Goal: Navigation & Orientation: Understand site structure

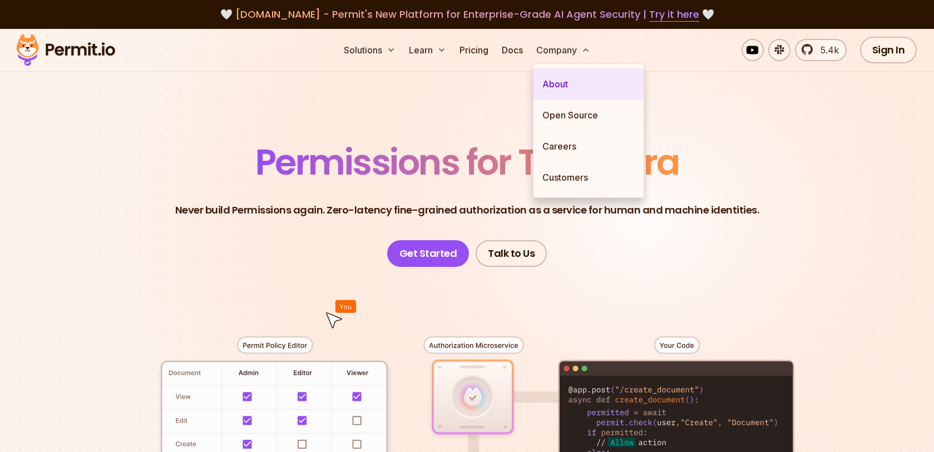
click at [554, 78] on link "About" at bounding box center [588, 83] width 110 height 31
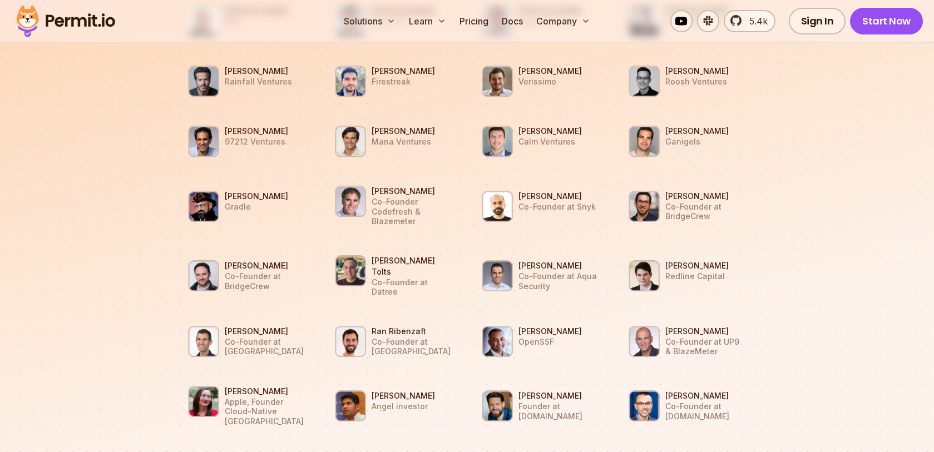
scroll to position [1107, 0]
click at [494, 260] on img at bounding box center [497, 275] width 31 height 31
click at [537, 260] on h3 "[PERSON_NAME]" at bounding box center [558, 265] width 81 height 11
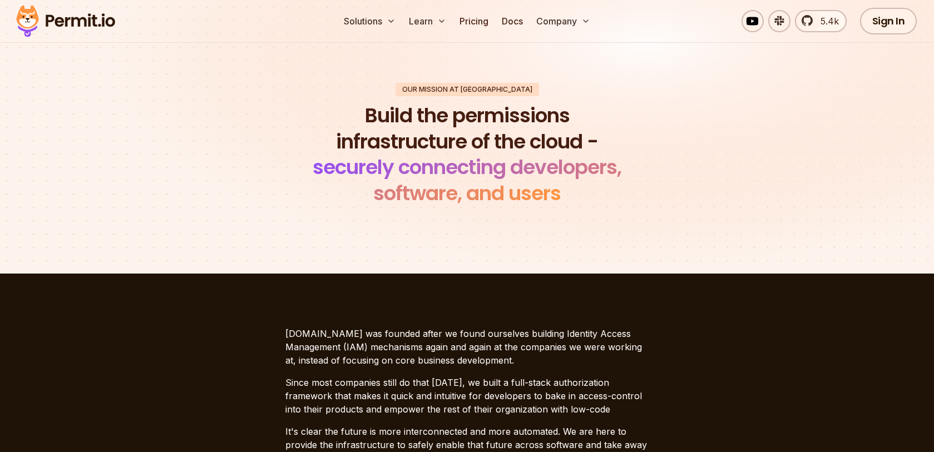
scroll to position [0, 0]
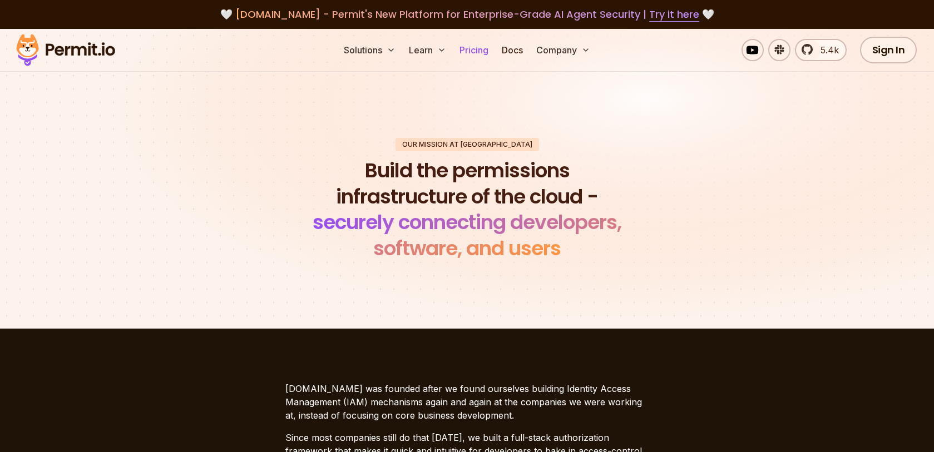
click at [468, 59] on link "Pricing" at bounding box center [474, 50] width 38 height 22
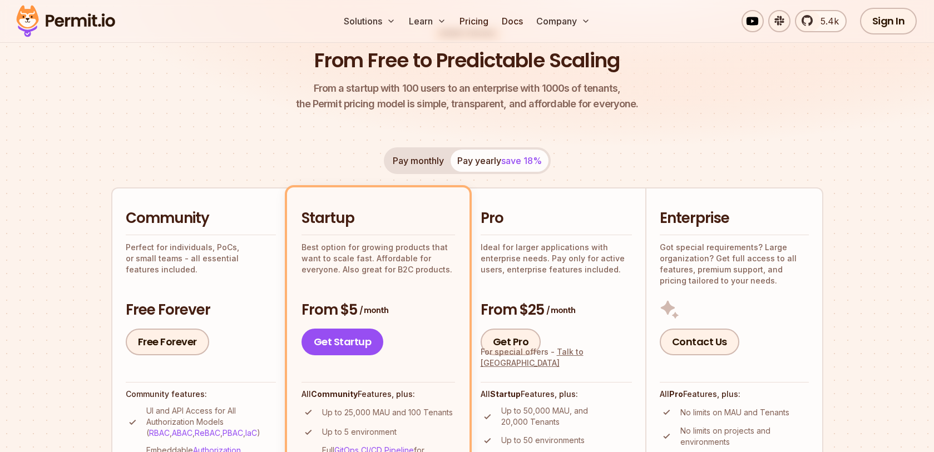
scroll to position [105, 0]
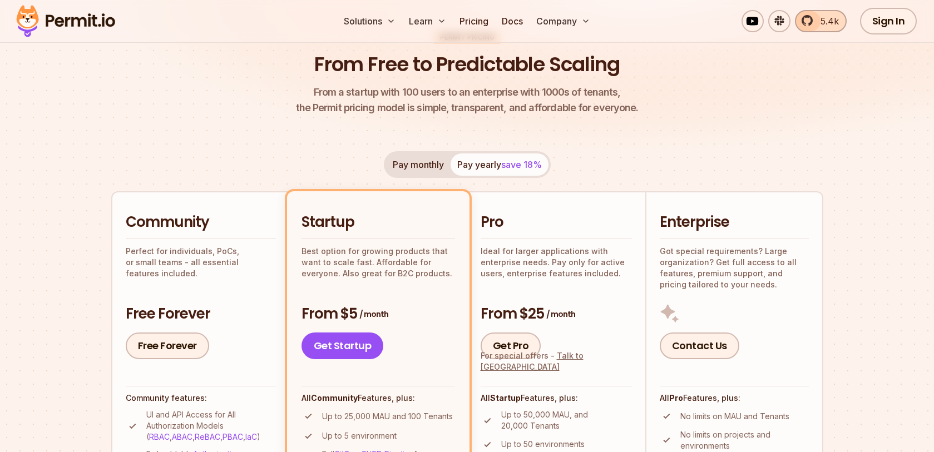
click at [808, 19] on link "5.4k" at bounding box center [821, 21] width 52 height 22
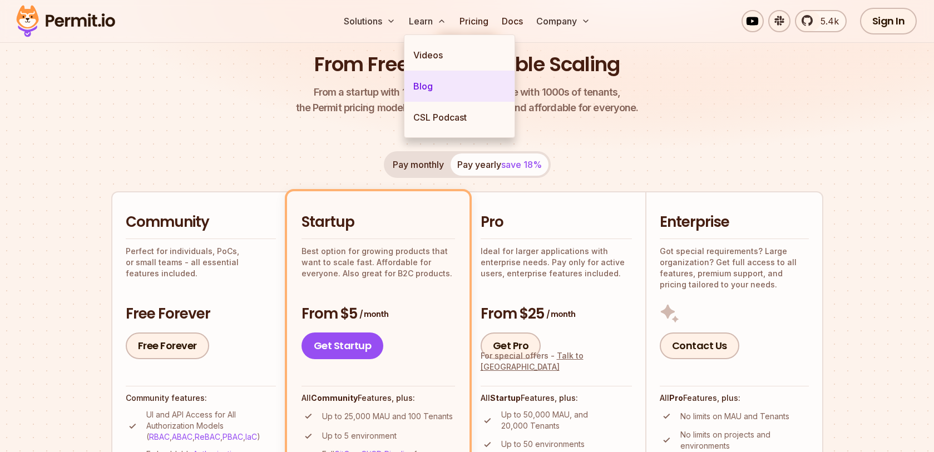
click at [417, 85] on link "Blog" at bounding box center [459, 86] width 110 height 31
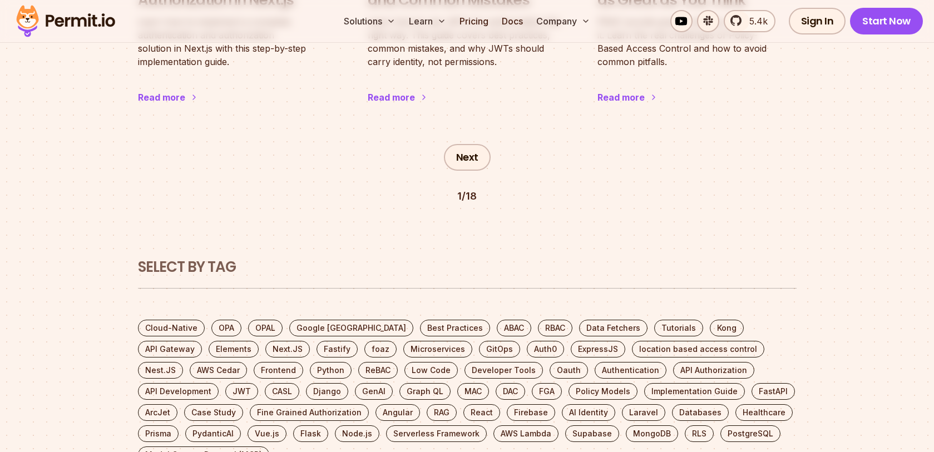
scroll to position [2111, 0]
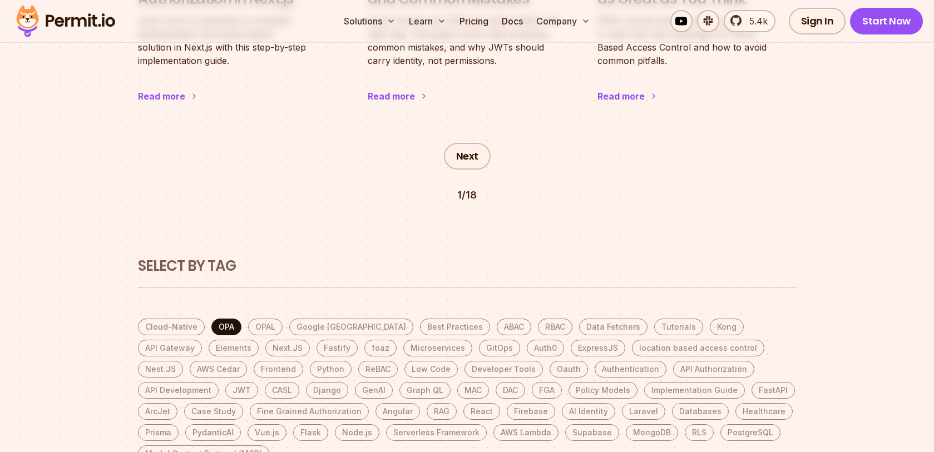
click at [221, 319] on link "OPA" at bounding box center [226, 327] width 30 height 17
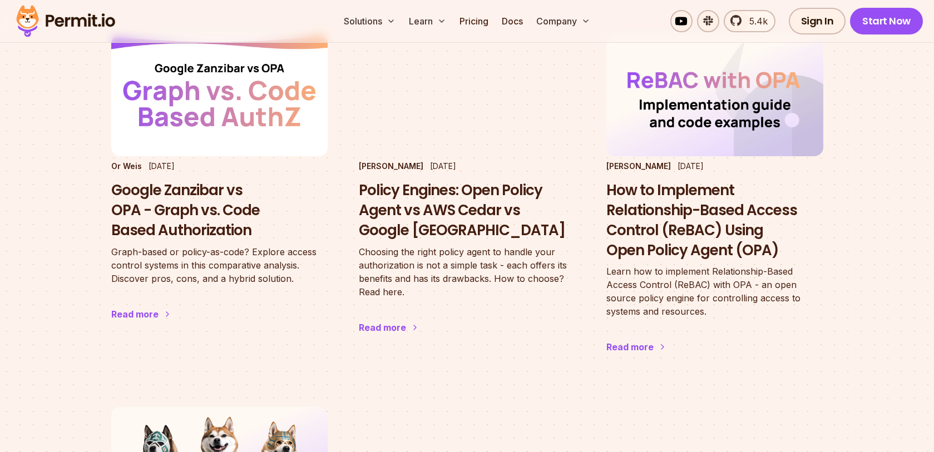
scroll to position [1493, 0]
